Goal: Transaction & Acquisition: Subscribe to service/newsletter

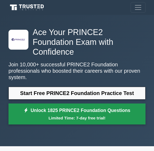
click at [66, 115] on small "Limited Time: 7-day free trial!" at bounding box center [77, 118] width 124 height 6
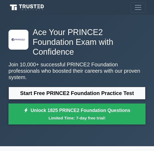
click at [55, 61] on p "Join 10,000+ successful PRINCE2 Foundation professionals who boosted their care…" at bounding box center [77, 70] width 137 height 19
click at [56, 61] on p "Join 10,000+ successful PRINCE2 Foundation professionals who boosted their care…" at bounding box center [77, 70] width 137 height 19
click at [58, 61] on p "Join 10,000+ successful PRINCE2 Foundation professionals who boosted their care…" at bounding box center [77, 70] width 137 height 19
click at [19, 6] on icon at bounding box center [28, 8] width 38 height 8
